Goal: Task Accomplishment & Management: Use online tool/utility

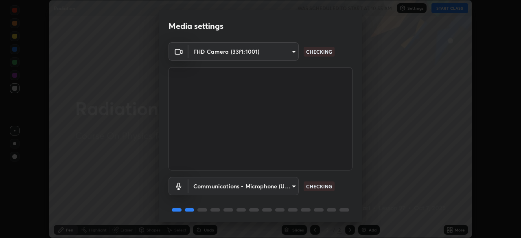
scroll to position [29, 0]
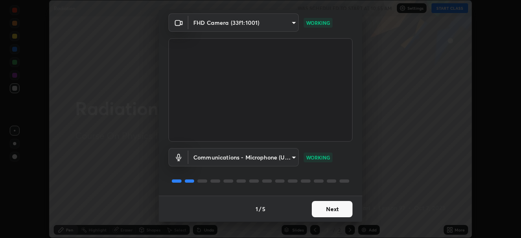
click at [330, 211] on button "Next" at bounding box center [332, 209] width 41 height 16
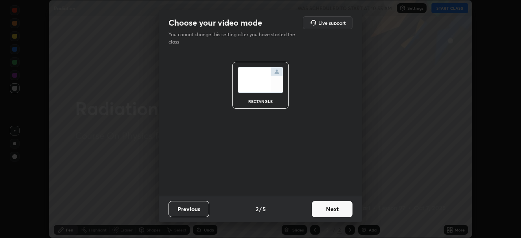
click at [343, 209] on button "Next" at bounding box center [332, 209] width 41 height 16
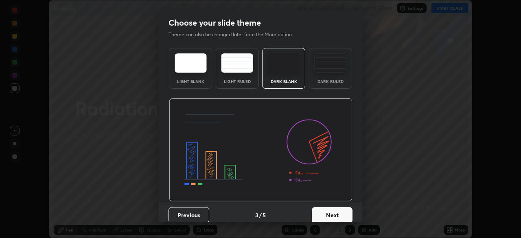
click at [322, 80] on div "Dark Ruled" at bounding box center [330, 81] width 33 height 4
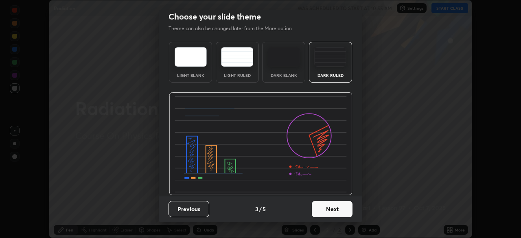
click at [338, 213] on button "Next" at bounding box center [332, 209] width 41 height 16
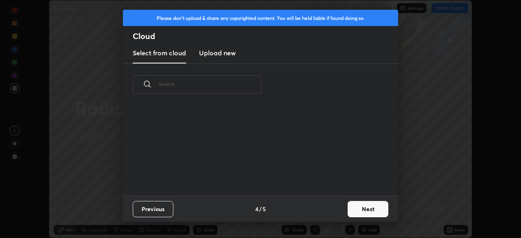
scroll to position [0, 0]
click at [354, 211] on button "Next" at bounding box center [368, 209] width 41 height 16
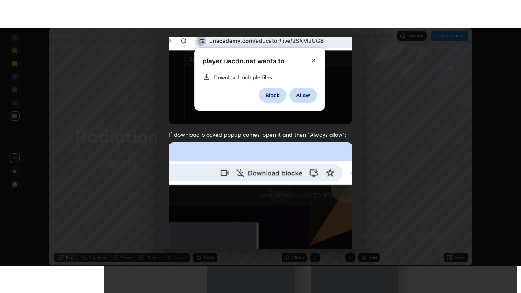
scroll to position [195, 0]
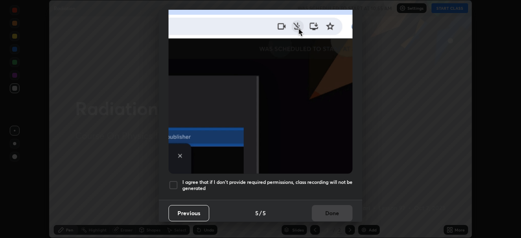
click at [176, 183] on div at bounding box center [174, 185] width 10 height 10
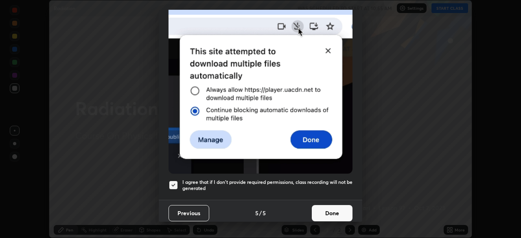
click at [332, 211] on button "Done" at bounding box center [332, 213] width 41 height 16
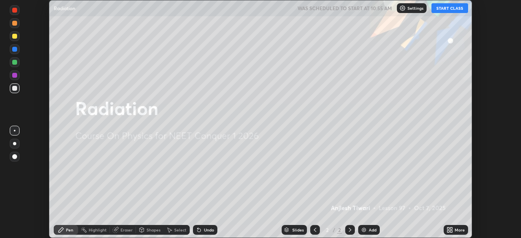
click at [373, 228] on div "Add" at bounding box center [373, 230] width 8 height 4
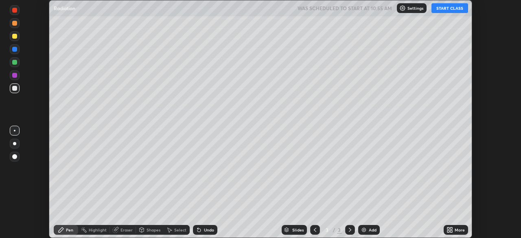
click at [453, 229] on icon at bounding box center [450, 230] width 7 height 7
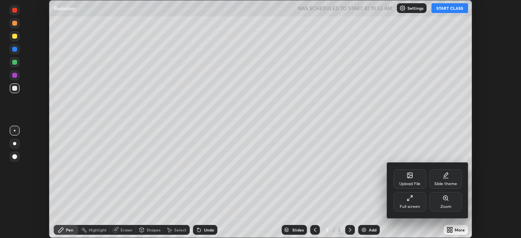
click at [413, 201] on div "Full screen" at bounding box center [410, 202] width 33 height 20
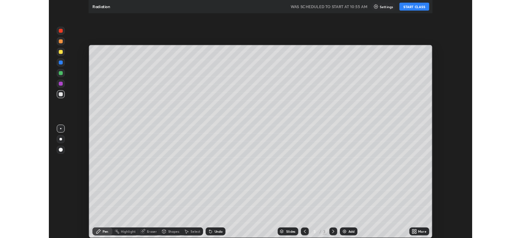
scroll to position [293, 521]
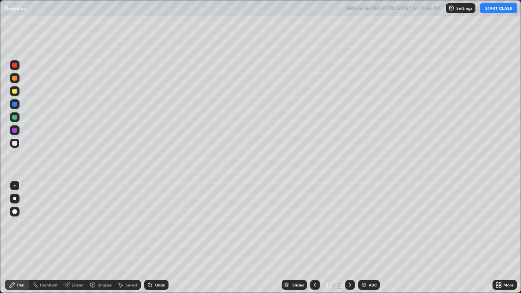
click at [493, 11] on button "START CLASS" at bounding box center [499, 8] width 37 height 10
click at [15, 199] on div at bounding box center [14, 198] width 3 height 3
click at [107, 238] on div "Shapes" at bounding box center [105, 285] width 14 height 4
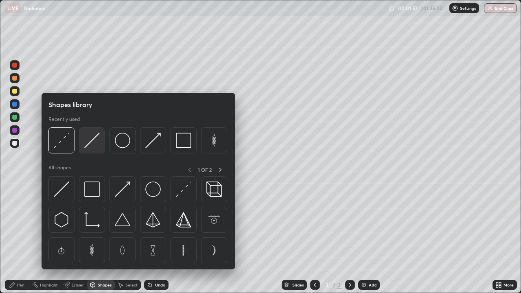
click at [93, 141] on img at bounding box center [91, 140] width 15 height 15
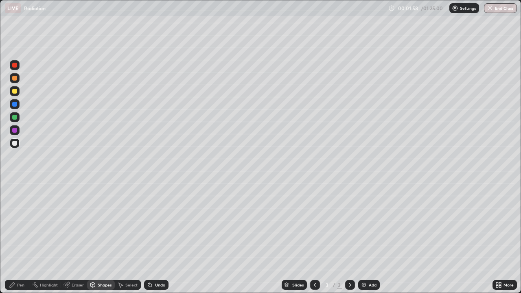
click at [21, 238] on div "Pen" at bounding box center [20, 285] width 7 height 4
click at [15, 118] on div at bounding box center [14, 117] width 5 height 5
click at [16, 141] on div at bounding box center [14, 143] width 5 height 5
click at [154, 238] on div "Undo" at bounding box center [156, 285] width 24 height 10
click at [152, 238] on icon at bounding box center [150, 285] width 7 height 7
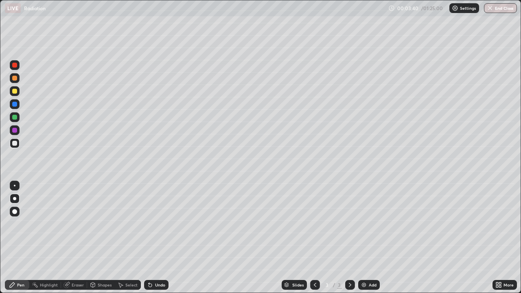
click at [104, 238] on div "Shapes" at bounding box center [105, 285] width 14 height 4
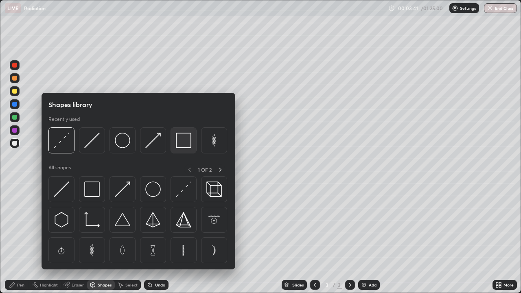
click at [183, 149] on div at bounding box center [184, 141] width 26 height 26
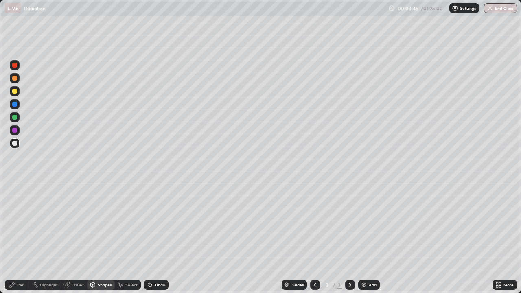
click at [15, 238] on div "Pen" at bounding box center [17, 285] width 24 height 10
click at [15, 91] on div at bounding box center [14, 91] width 5 height 5
click at [159, 238] on div "Undo" at bounding box center [160, 285] width 10 height 4
click at [17, 144] on div at bounding box center [14, 143] width 5 height 5
click at [366, 238] on img at bounding box center [364, 285] width 7 height 7
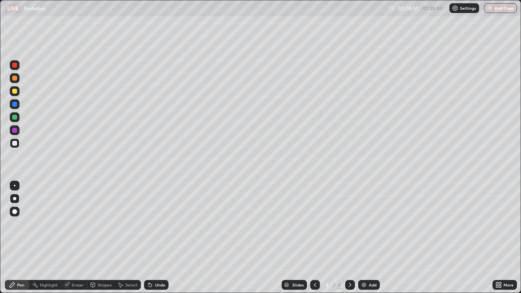
click at [15, 91] on div at bounding box center [14, 91] width 5 height 5
click at [156, 238] on div "Undo" at bounding box center [160, 285] width 10 height 4
click at [104, 238] on div "Shapes" at bounding box center [105, 285] width 14 height 4
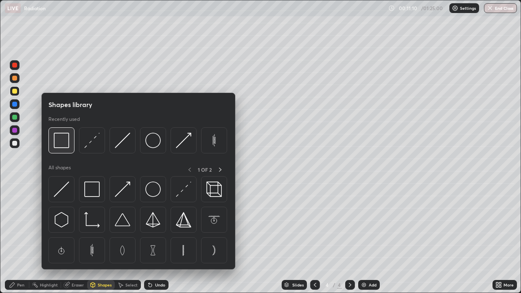
click at [67, 148] on img at bounding box center [61, 140] width 15 height 15
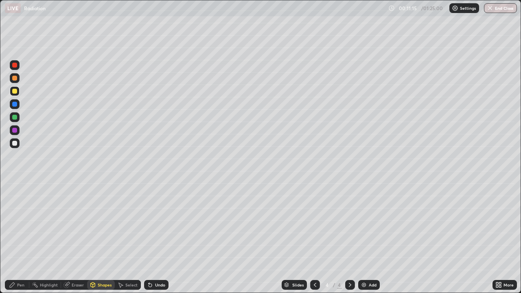
click at [13, 238] on icon at bounding box center [12, 285] width 7 height 7
click at [17, 143] on div at bounding box center [14, 143] width 5 height 5
click at [363, 238] on img at bounding box center [364, 285] width 7 height 7
click at [314, 238] on icon at bounding box center [315, 285] width 7 height 7
click at [350, 238] on icon at bounding box center [350, 285] width 7 height 7
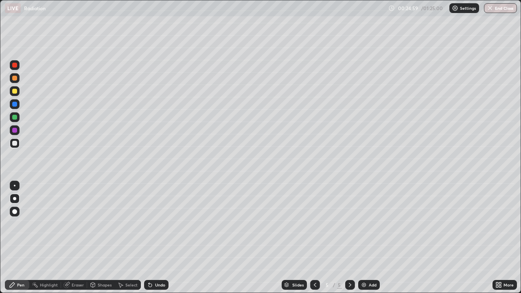
click at [17, 95] on div at bounding box center [15, 91] width 10 height 10
click at [152, 238] on div "Undo" at bounding box center [156, 285] width 24 height 10
click at [15, 118] on div at bounding box center [14, 117] width 5 height 5
click at [149, 238] on icon at bounding box center [149, 283] width 1 height 1
click at [16, 146] on div at bounding box center [15, 144] width 10 height 10
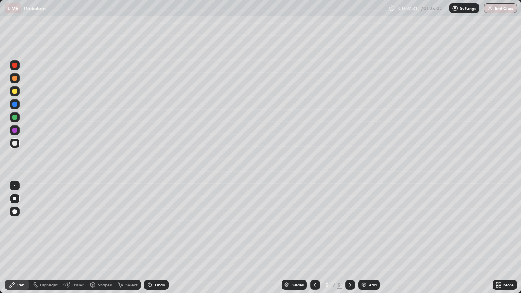
click at [314, 238] on icon at bounding box center [315, 285] width 7 height 7
click at [350, 238] on icon at bounding box center [350, 285] width 7 height 7
click at [364, 238] on img at bounding box center [364, 285] width 7 height 7
click at [150, 238] on icon at bounding box center [150, 285] width 3 height 3
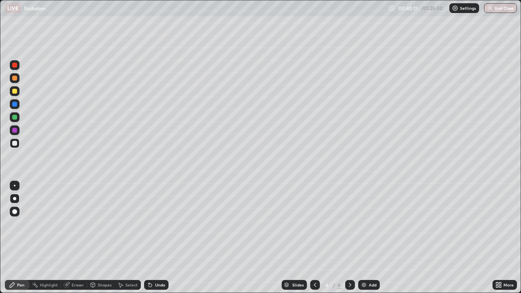
click at [105, 238] on div "Shapes" at bounding box center [105, 285] width 14 height 4
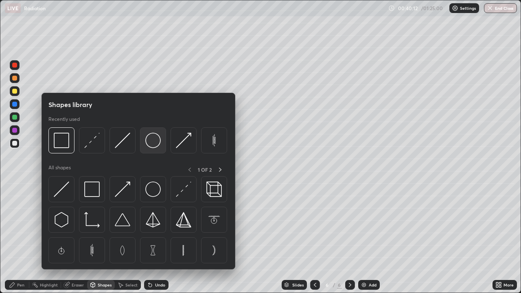
click at [152, 148] on div at bounding box center [153, 141] width 26 height 26
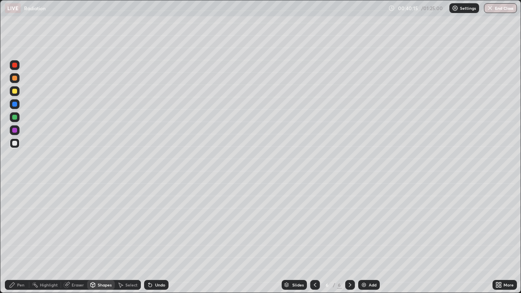
click at [21, 238] on div "Pen" at bounding box center [20, 285] width 7 height 4
click at [18, 130] on div at bounding box center [15, 130] width 10 height 10
click at [18, 119] on div at bounding box center [15, 117] width 10 height 10
click at [18, 91] on div at bounding box center [15, 91] width 10 height 10
click at [15, 117] on div at bounding box center [14, 117] width 5 height 5
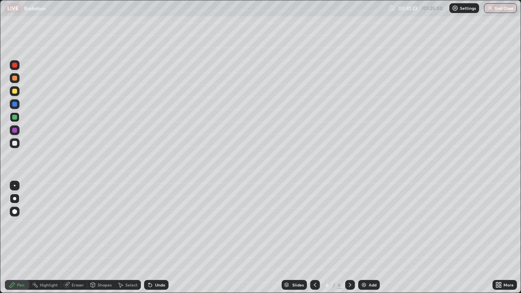
click at [18, 142] on div at bounding box center [15, 144] width 10 height 10
click at [158, 238] on div "Undo" at bounding box center [156, 285] width 24 height 10
click at [157, 238] on div "Undo" at bounding box center [156, 285] width 24 height 10
click at [155, 238] on div "Undo" at bounding box center [156, 285] width 24 height 10
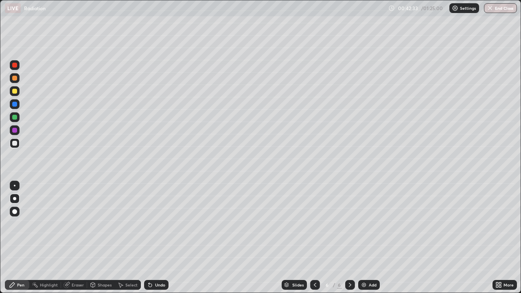
click at [156, 238] on div "Undo" at bounding box center [160, 285] width 10 height 4
click at [157, 238] on div "Undo" at bounding box center [156, 285] width 24 height 10
click at [160, 238] on div "Undo" at bounding box center [156, 285] width 24 height 10
click at [366, 238] on img at bounding box center [364, 285] width 7 height 7
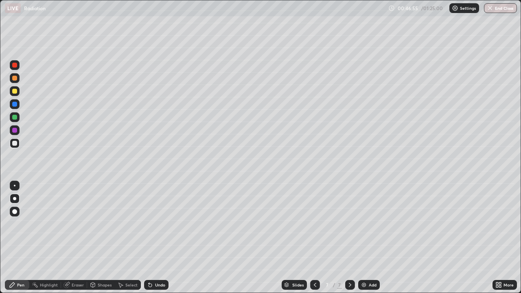
click at [75, 238] on div "Eraser" at bounding box center [78, 285] width 12 height 4
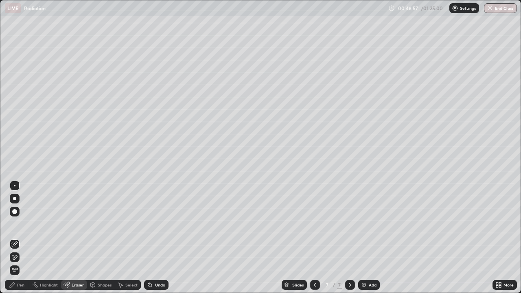
click at [19, 238] on div "Pen" at bounding box center [20, 285] width 7 height 4
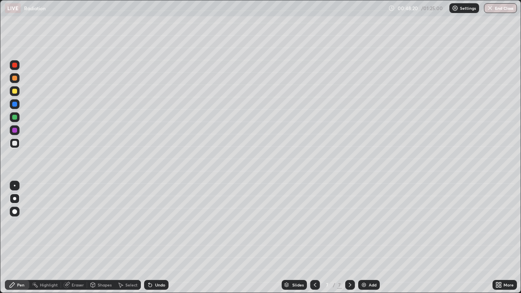
click at [98, 238] on div "Shapes" at bounding box center [105, 285] width 14 height 4
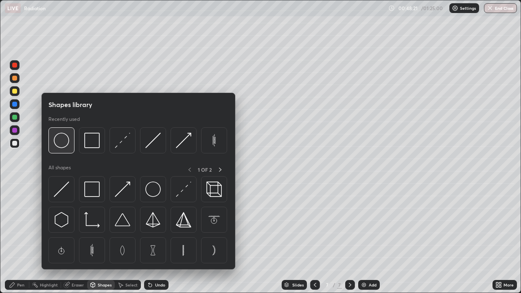
click at [66, 150] on div at bounding box center [61, 141] width 26 height 26
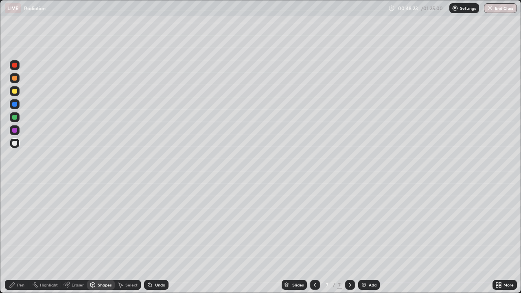
click at [18, 238] on div "Pen" at bounding box center [20, 285] width 7 height 4
click at [16, 95] on div at bounding box center [15, 91] width 10 height 10
click at [15, 83] on div at bounding box center [15, 78] width 10 height 10
click at [17, 146] on div at bounding box center [15, 144] width 10 height 10
click at [104, 238] on div "Shapes" at bounding box center [105, 285] width 14 height 4
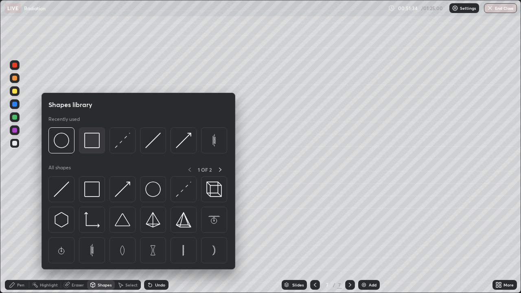
click at [94, 147] on img at bounding box center [91, 140] width 15 height 15
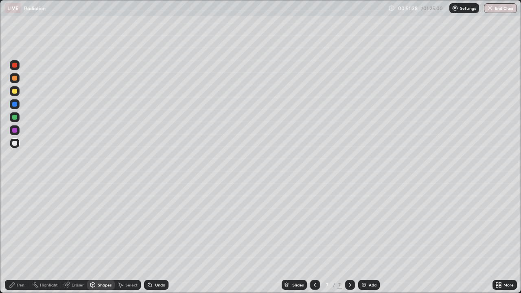
click at [16, 238] on div "Pen" at bounding box center [17, 285] width 24 height 10
click at [366, 238] on img at bounding box center [364, 285] width 7 height 7
click at [314, 238] on icon at bounding box center [315, 285] width 7 height 7
click at [348, 238] on icon at bounding box center [350, 285] width 7 height 7
click at [74, 238] on div "Eraser" at bounding box center [78, 285] width 12 height 4
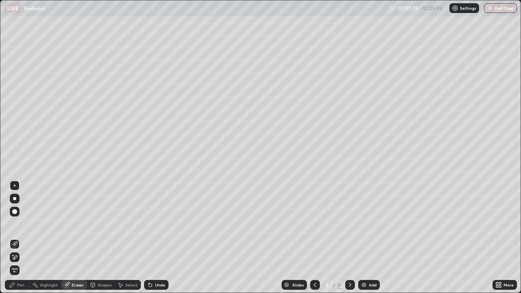
click at [19, 238] on div "Pen" at bounding box center [20, 285] width 7 height 4
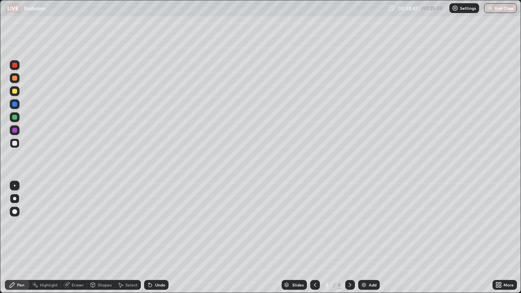
click at [365, 238] on img at bounding box center [364, 285] width 7 height 7
click at [102, 238] on div "Shapes" at bounding box center [105, 285] width 14 height 4
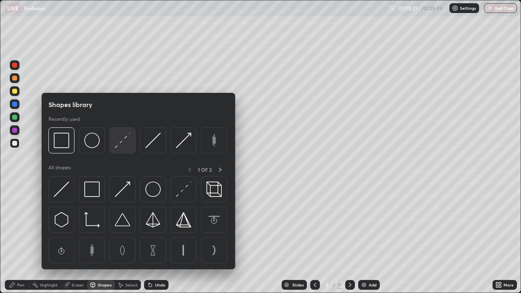
click at [124, 144] on img at bounding box center [122, 140] width 15 height 15
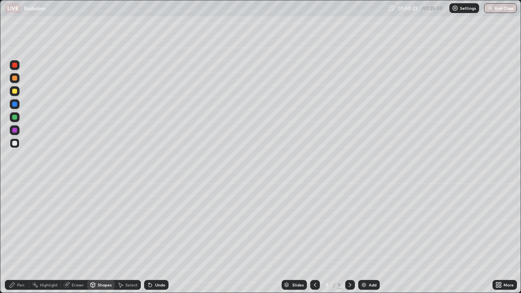
click at [18, 238] on div "Pen" at bounding box center [20, 285] width 7 height 4
click at [103, 238] on div "Shapes" at bounding box center [101, 285] width 28 height 10
click at [22, 238] on div "Pen" at bounding box center [20, 285] width 7 height 4
click at [157, 238] on div "Undo" at bounding box center [160, 285] width 10 height 4
click at [155, 238] on div "Undo" at bounding box center [160, 285] width 10 height 4
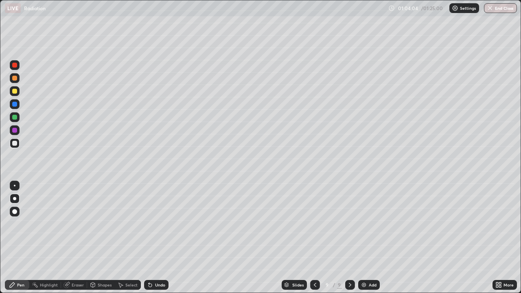
click at [99, 238] on div "Shapes" at bounding box center [105, 285] width 14 height 4
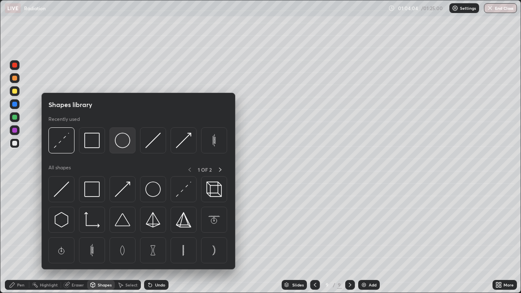
click at [123, 147] on img at bounding box center [122, 140] width 15 height 15
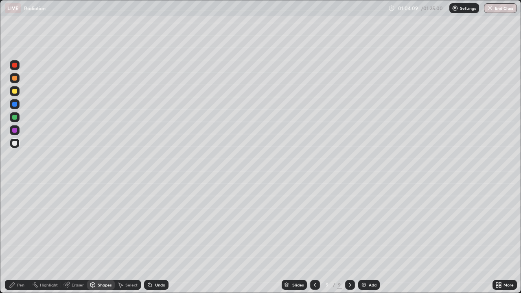
click at [15, 92] on div at bounding box center [14, 91] width 5 height 5
click at [75, 238] on div "Eraser" at bounding box center [78, 285] width 12 height 4
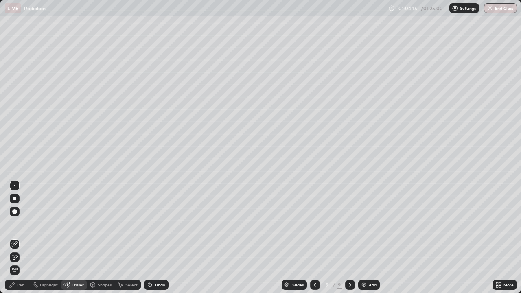
click at [13, 238] on icon at bounding box center [12, 285] width 5 height 5
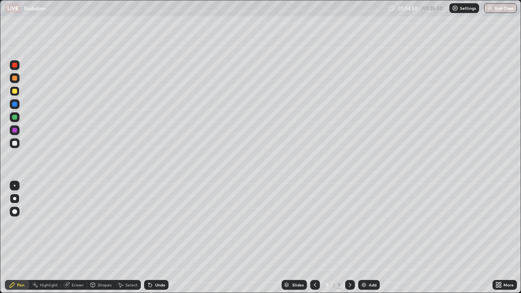
click at [13, 141] on div at bounding box center [14, 143] width 5 height 5
click at [14, 94] on div at bounding box center [15, 91] width 10 height 10
click at [15, 114] on div at bounding box center [15, 117] width 10 height 10
click at [17, 107] on div at bounding box center [15, 104] width 10 height 10
click at [100, 238] on div "Shapes" at bounding box center [105, 285] width 14 height 4
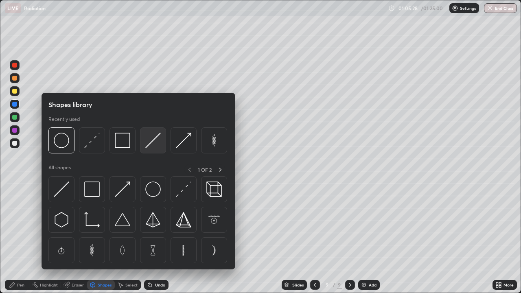
click at [150, 140] on img at bounding box center [152, 140] width 15 height 15
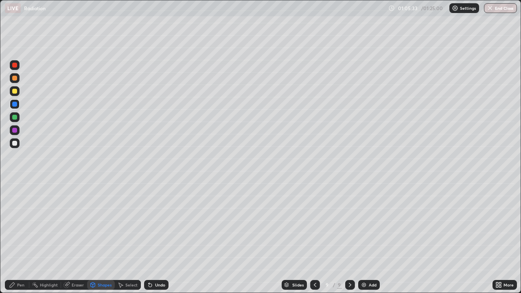
click at [156, 238] on div "Undo" at bounding box center [156, 285] width 24 height 10
click at [17, 238] on div "Pen" at bounding box center [20, 285] width 7 height 4
click at [15, 186] on div at bounding box center [15, 186] width 2 height 2
click at [103, 238] on div "Shapes" at bounding box center [105, 285] width 14 height 4
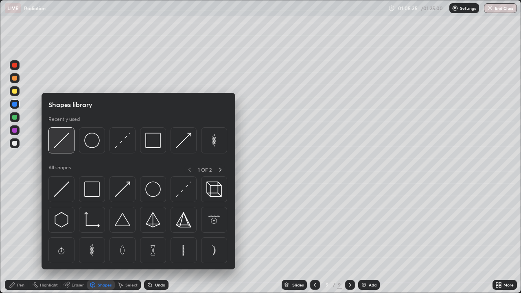
click at [67, 148] on img at bounding box center [61, 140] width 15 height 15
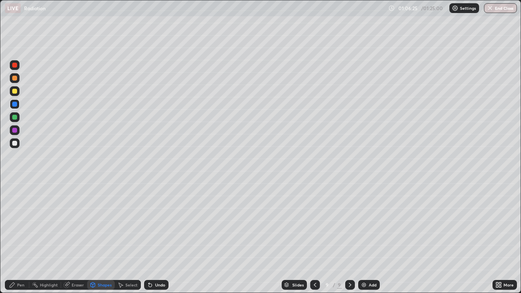
click at [16, 238] on div "Pen" at bounding box center [17, 285] width 24 height 10
click at [152, 238] on div "Undo" at bounding box center [156, 285] width 24 height 10
click at [73, 238] on div "Eraser" at bounding box center [78, 285] width 12 height 4
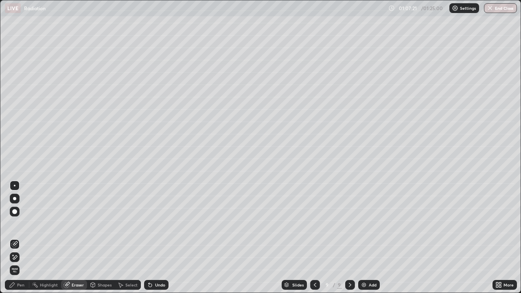
click at [15, 238] on icon at bounding box center [15, 257] width 4 height 4
click at [18, 238] on div "Pen" at bounding box center [17, 285] width 24 height 10
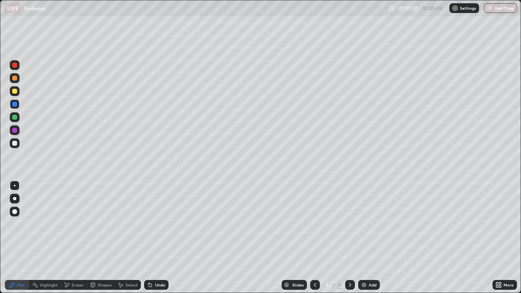
click at [18, 64] on div at bounding box center [15, 65] width 10 height 10
click at [13, 145] on div at bounding box center [14, 143] width 5 height 5
click at [366, 238] on img at bounding box center [364, 285] width 7 height 7
click at [15, 199] on div at bounding box center [14, 198] width 3 height 3
click at [123, 238] on icon at bounding box center [120, 285] width 7 height 7
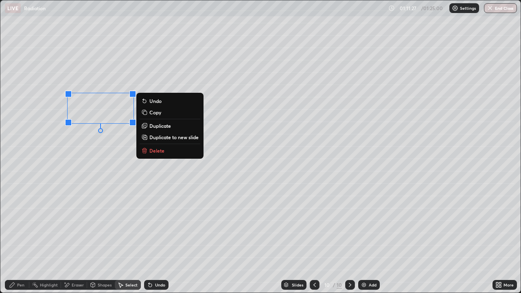
click at [160, 128] on p "Duplicate" at bounding box center [161, 126] width 22 height 7
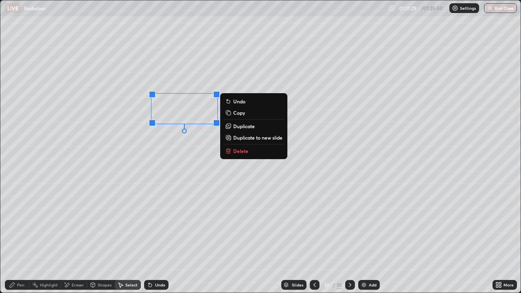
click at [15, 238] on icon at bounding box center [12, 285] width 7 height 7
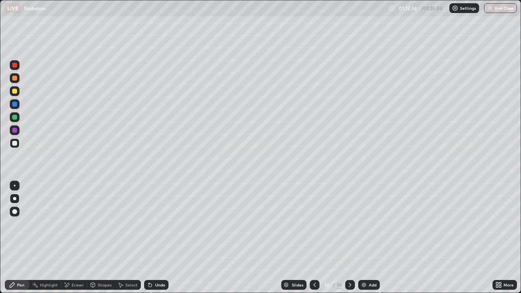
click at [126, 238] on div "Select" at bounding box center [131, 285] width 12 height 4
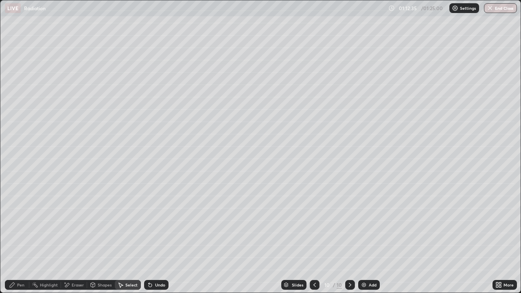
click at [23, 238] on div "Pen" at bounding box center [20, 285] width 7 height 4
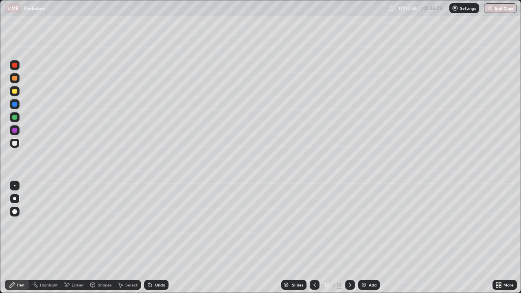
click at [125, 238] on div "Select" at bounding box center [128, 285] width 26 height 10
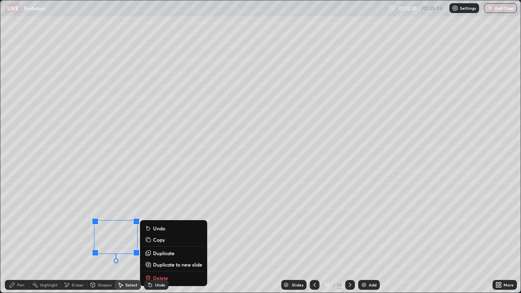
click at [163, 238] on p "Duplicate" at bounding box center [164, 253] width 22 height 7
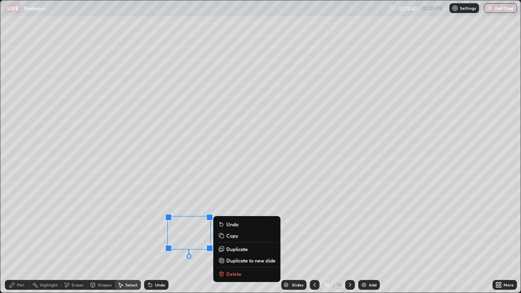
click at [14, 238] on icon at bounding box center [12, 285] width 7 height 7
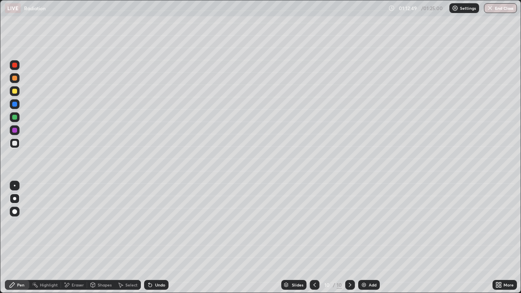
click at [500, 238] on icon at bounding box center [500, 287] width 2 height 2
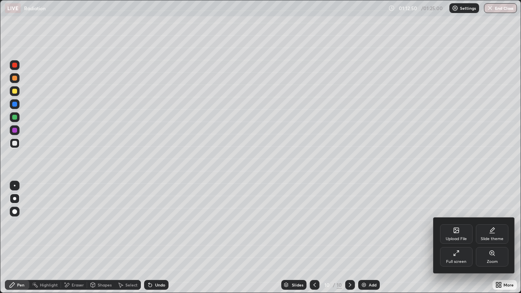
click at [453, 238] on div "Full screen" at bounding box center [456, 262] width 20 height 4
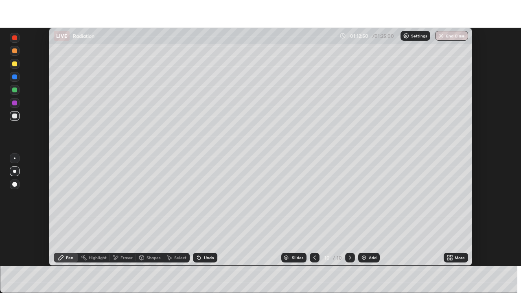
scroll to position [40499, 40216]
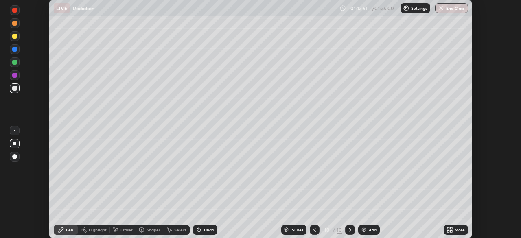
click at [452, 229] on icon at bounding box center [452, 229] width 2 height 2
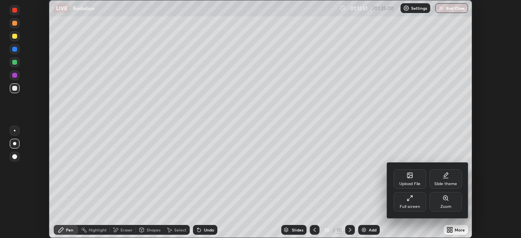
click at [413, 203] on div "Full screen" at bounding box center [410, 202] width 33 height 20
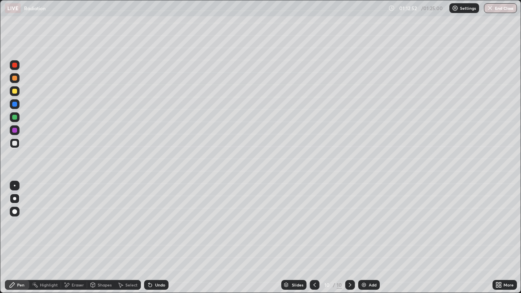
scroll to position [293, 521]
click at [17, 94] on div at bounding box center [15, 91] width 10 height 10
click at [16, 147] on div at bounding box center [15, 144] width 10 height 10
click at [365, 238] on img at bounding box center [364, 285] width 7 height 7
click at [367, 238] on div "Add" at bounding box center [369, 285] width 22 height 10
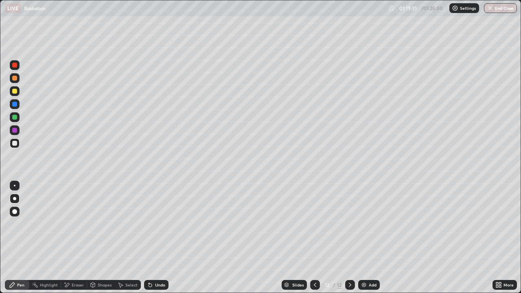
click at [105, 238] on div "Shapes" at bounding box center [101, 285] width 28 height 10
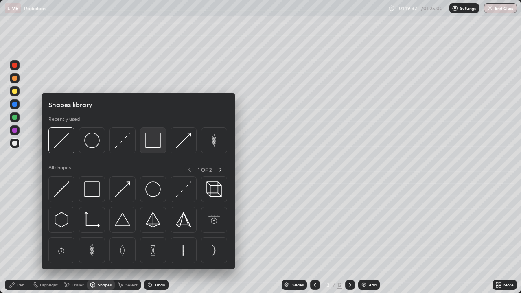
click at [150, 149] on div at bounding box center [153, 141] width 26 height 26
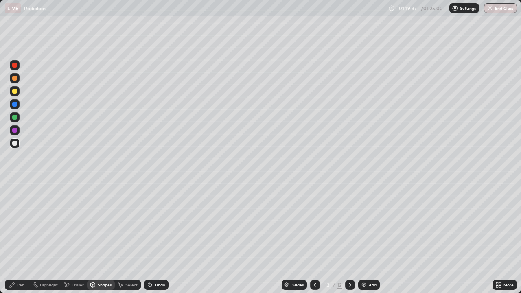
click at [15, 238] on div "Pen" at bounding box center [17, 285] width 24 height 10
click at [98, 238] on div "Shapes" at bounding box center [105, 285] width 14 height 4
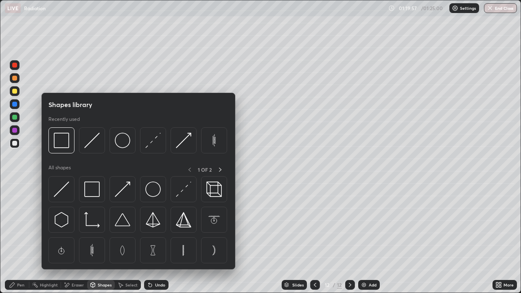
click at [155, 238] on div "Undo" at bounding box center [160, 285] width 10 height 4
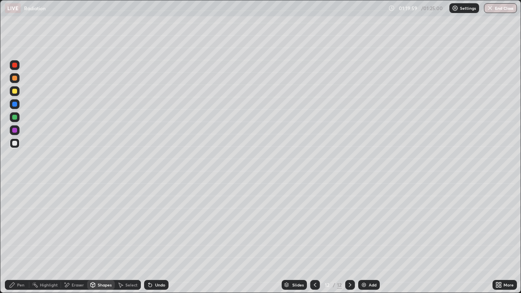
click at [108, 238] on div "Shapes" at bounding box center [105, 285] width 14 height 4
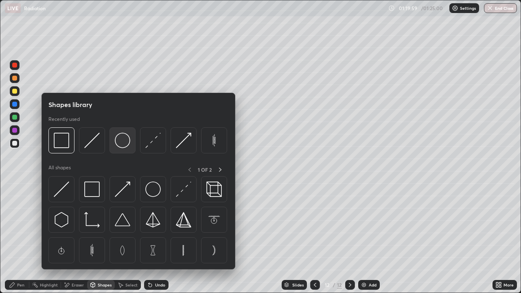
click at [118, 145] on img at bounding box center [122, 140] width 15 height 15
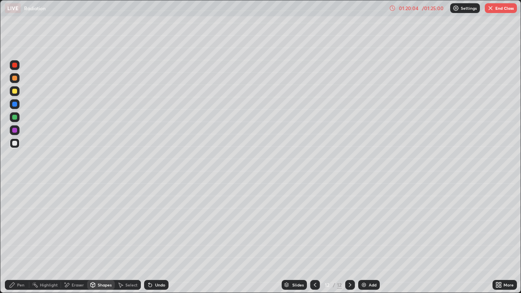
click at [20, 238] on div "Pen" at bounding box center [20, 285] width 7 height 4
click at [15, 119] on div at bounding box center [14, 117] width 5 height 5
click at [17, 92] on div at bounding box center [14, 91] width 5 height 5
click at [15, 143] on div at bounding box center [14, 143] width 5 height 5
click at [15, 91] on div at bounding box center [14, 91] width 5 height 5
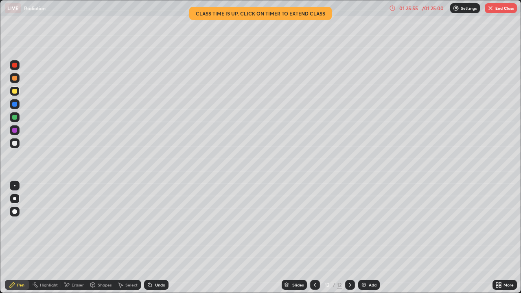
click at [293, 238] on div "Slides" at bounding box center [297, 285] width 11 height 4
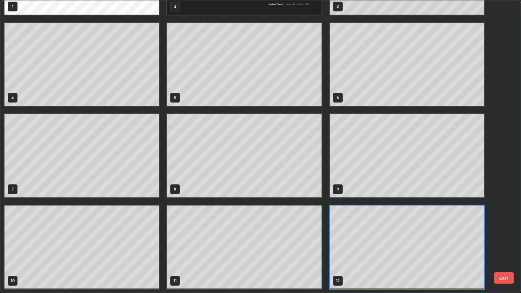
scroll to position [290, 517]
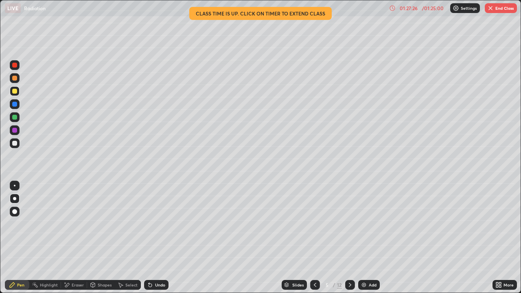
click at [505, 10] on button "End Class" at bounding box center [501, 8] width 32 height 10
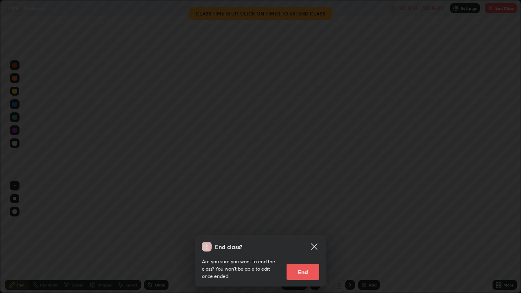
click at [303, 238] on button "End" at bounding box center [303, 272] width 33 height 16
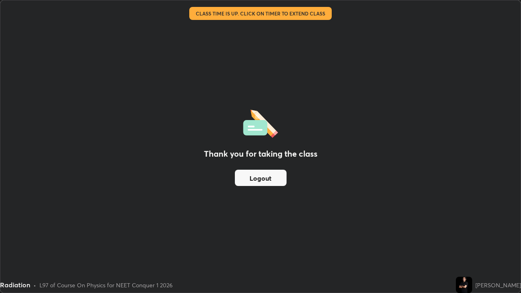
click at [271, 179] on button "Logout" at bounding box center [261, 178] width 52 height 16
click at [268, 180] on button "Logout" at bounding box center [261, 178] width 52 height 16
